Goal: Task Accomplishment & Management: Use online tool/utility

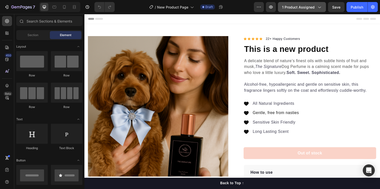
click at [307, 10] on button "1 product assigned" at bounding box center [302, 7] width 48 height 10
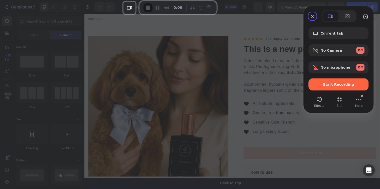
drag, startPoint x: 70, startPoint y: 176, endPoint x: 186, endPoint y: 5, distance: 206.5
click at [186, 5] on div "Recorder controls - play pause" at bounding box center [198, 8] width 28 height 8
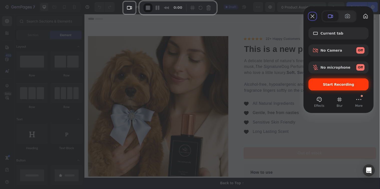
click at [330, 83] on span "Start Recording" at bounding box center [338, 84] width 31 height 4
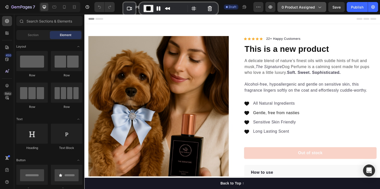
click at [307, 6] on span "0 product assigned" at bounding box center [298, 7] width 33 height 5
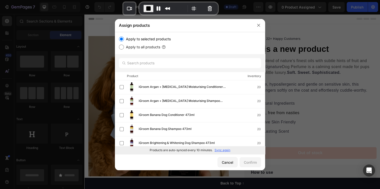
click at [126, 48] on label "Apply to all products" at bounding box center [142, 47] width 36 height 6
click at [124, 48] on input "Apply to all products" at bounding box center [121, 47] width 5 height 5
radio input "true"
click at [254, 162] on div "Confirm" at bounding box center [250, 162] width 13 height 5
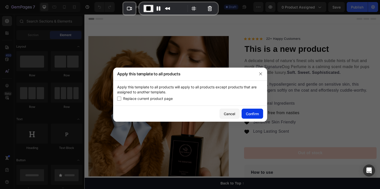
click at [256, 113] on div "Confirm" at bounding box center [252, 113] width 13 height 5
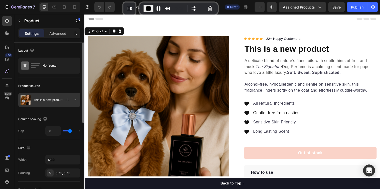
click at [49, 102] on div "This is a new product" at bounding box center [49, 100] width 62 height 14
click at [51, 83] on div "Product source" at bounding box center [49, 86] width 62 height 8
click at [68, 99] on icon "button" at bounding box center [67, 100] width 4 height 4
click at [57, 104] on div "This is a new product" at bounding box center [49, 100] width 62 height 14
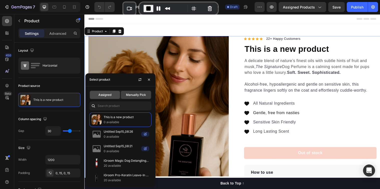
click at [101, 94] on span "Assigned" at bounding box center [104, 95] width 13 height 5
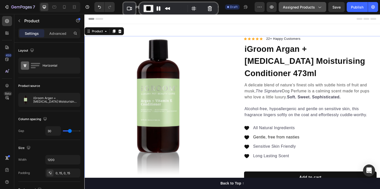
click at [306, 11] on button "Assigned Products" at bounding box center [303, 7] width 48 height 10
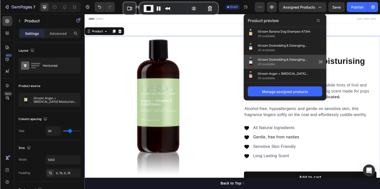
scroll to position [169, 0]
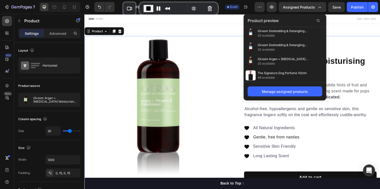
click at [340, 22] on div "Header" at bounding box center [234, 19] width 293 height 10
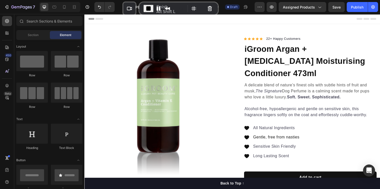
click at [148, 6] on span "End Recording" at bounding box center [149, 9] width 6 height 6
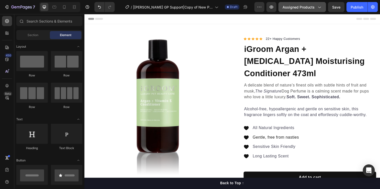
click at [312, 9] on span "Assigned Products" at bounding box center [299, 7] width 32 height 5
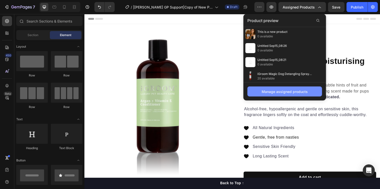
click at [285, 93] on div "Manage assigned products" at bounding box center [285, 91] width 46 height 5
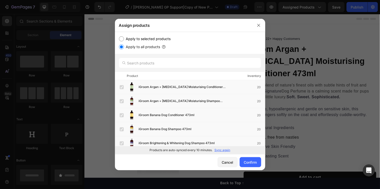
click at [123, 39] on input "Apply to selected products" at bounding box center [121, 38] width 5 height 5
radio input "true"
click at [227, 160] on div "Cancel" at bounding box center [228, 162] width 12 height 5
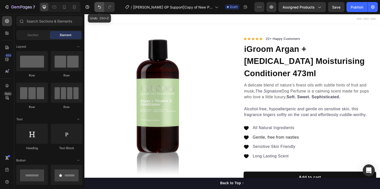
click at [99, 5] on icon "Undo/Redo" at bounding box center [99, 7] width 5 height 5
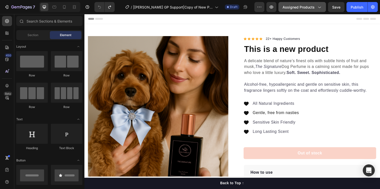
click at [301, 5] on span "Assigned Products" at bounding box center [299, 7] width 32 height 5
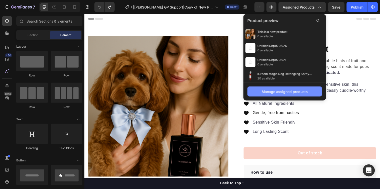
click at [293, 90] on div "Manage assigned products" at bounding box center [285, 91] width 46 height 5
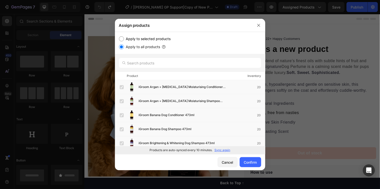
click at [139, 36] on label "Apply to selected products" at bounding box center [147, 39] width 47 height 6
click at [124, 36] on input "Apply to selected products" at bounding box center [121, 38] width 5 height 5
radio input "true"
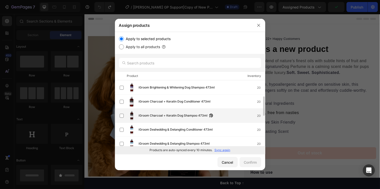
scroll to position [139, 0]
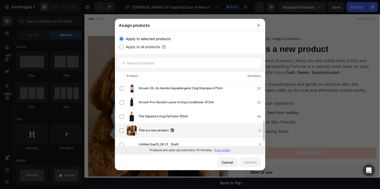
click at [151, 129] on span "This is a new product" at bounding box center [154, 131] width 30 height 6
click at [251, 160] on div "Confirm" at bounding box center [250, 162] width 13 height 5
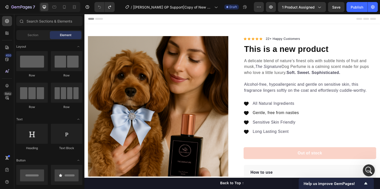
scroll to position [0, 0]
